Goal: Task Accomplishment & Management: Manage account settings

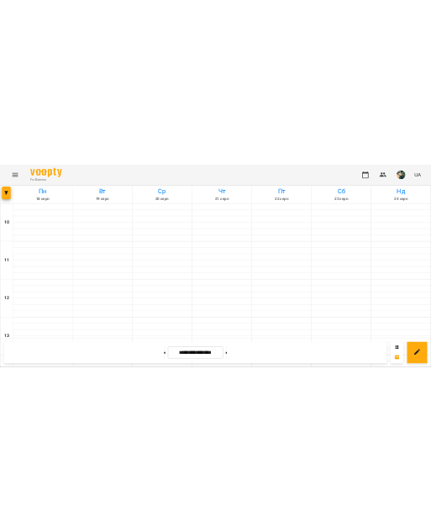
scroll to position [748, 0]
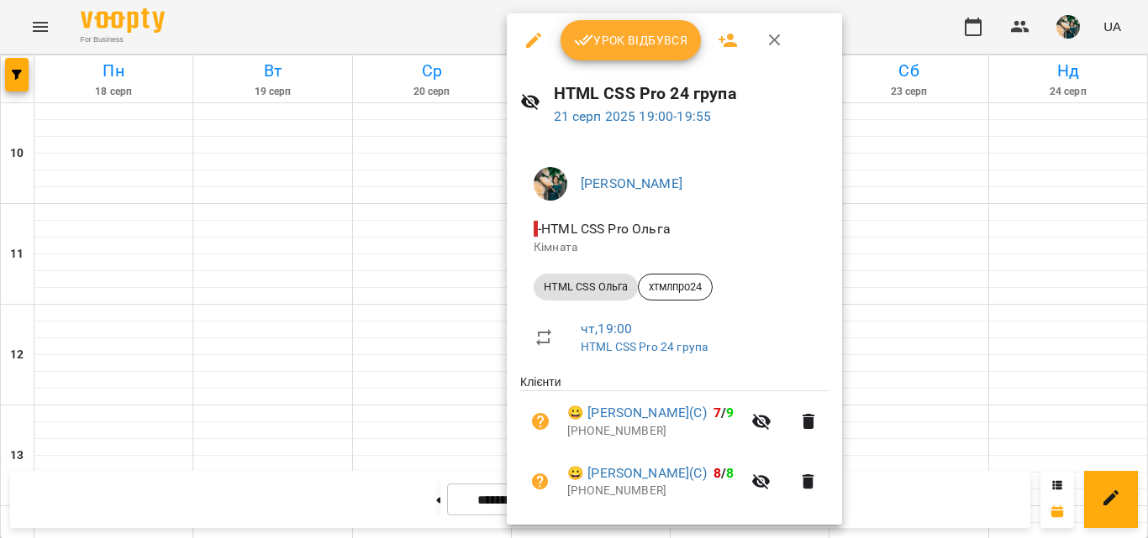
click at [430, 35] on span "Урок відбувся" at bounding box center [631, 40] width 114 height 20
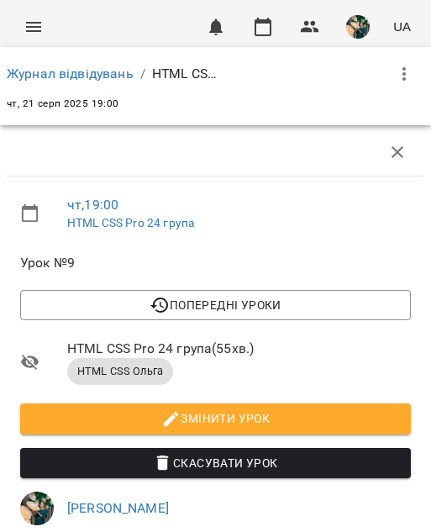
scroll to position [756, 0]
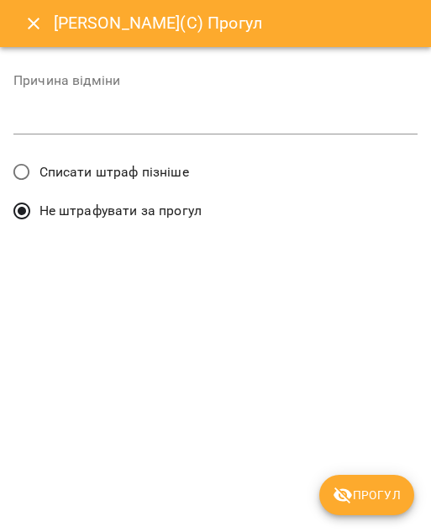
click at [167, 167] on span "Списати штраф пізніше" at bounding box center [114, 172] width 150 height 20
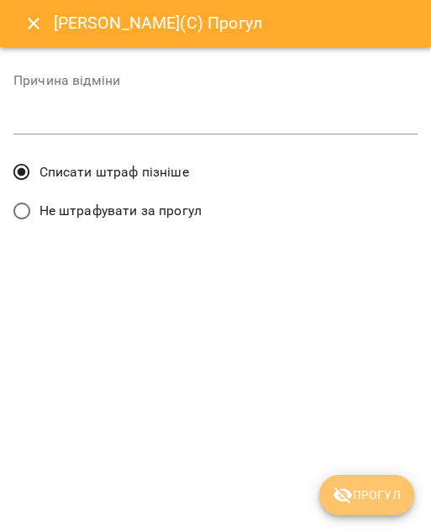
click at [346, 505] on span "Прогул" at bounding box center [367, 495] width 68 height 20
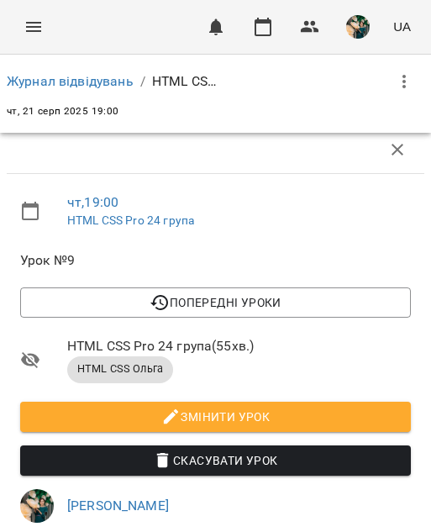
scroll to position [924, 0]
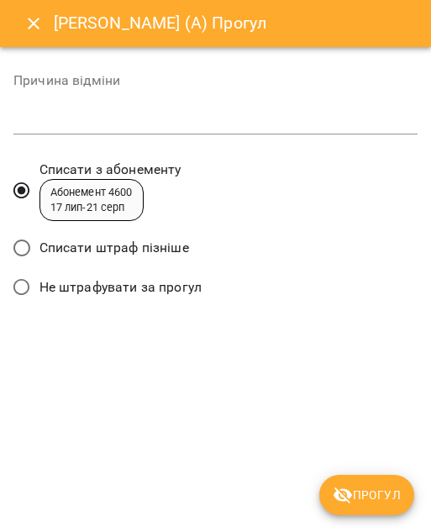
click at [106, 243] on span "Списати штраф пізніше" at bounding box center [114, 248] width 150 height 20
click at [356, 518] on div "[PERSON_NAME] (А) Прогул Причина відміни * Списати з абонементу Абонемент 4600 …" at bounding box center [215, 266] width 431 height 532
click at [340, 486] on icon "submit" at bounding box center [343, 495] width 20 height 20
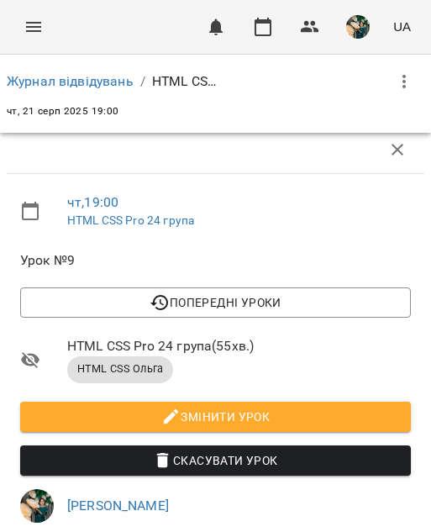
scroll to position [396, 0]
click at [103, 85] on link "Журнал відвідувань" at bounding box center [70, 81] width 127 height 16
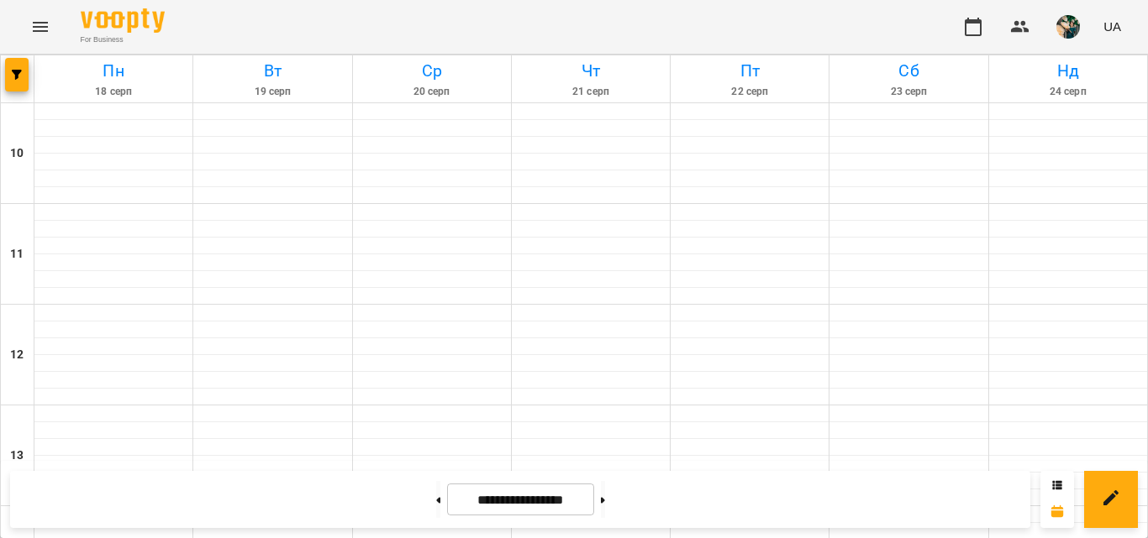
scroll to position [832, 0]
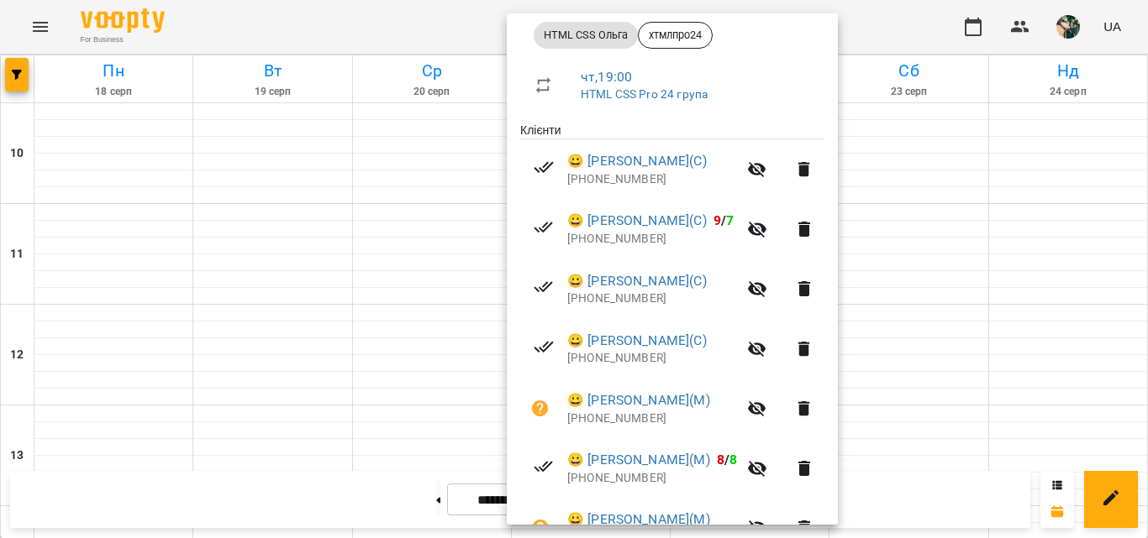
scroll to position [0, 0]
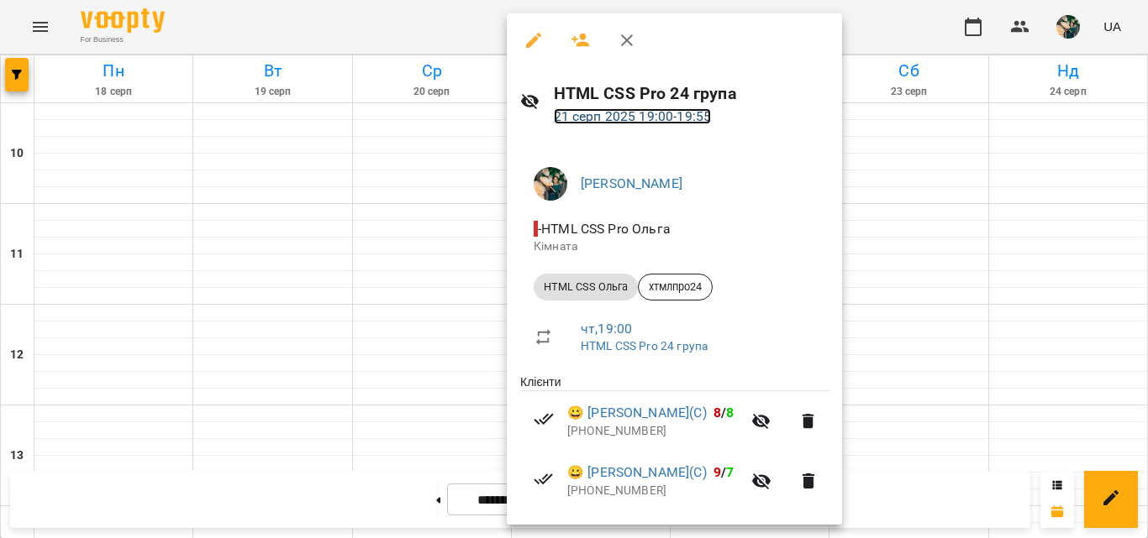
click at [430, 112] on link "[DATE] 19:00 - 19:55" at bounding box center [633, 116] width 158 height 16
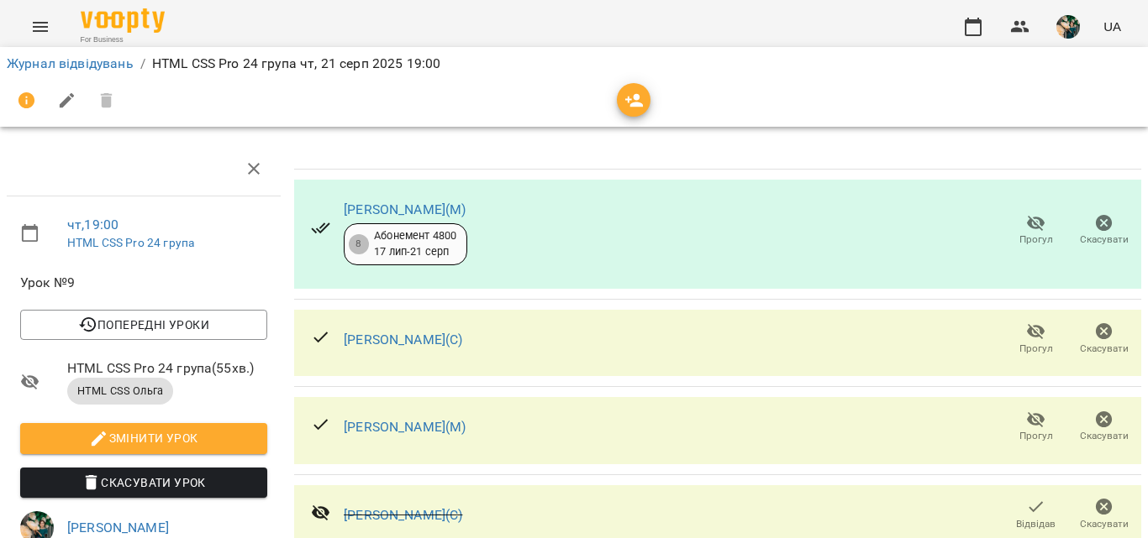
scroll to position [420, 0]
click at [92, 66] on link "Журнал відвідувань" at bounding box center [70, 63] width 127 height 16
